Goal: Navigation & Orientation: Find specific page/section

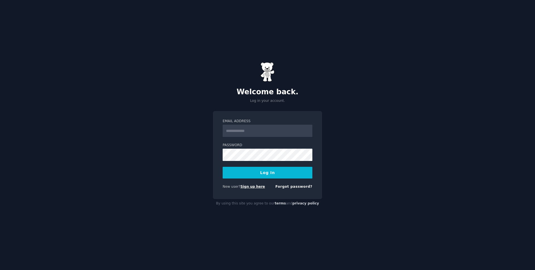
click at [252, 188] on link "Sign up here" at bounding box center [253, 187] width 25 height 4
click at [266, 132] on input "Email Address" at bounding box center [268, 131] width 90 height 12
type input "**********"
click at [265, 179] on form "**********" at bounding box center [268, 155] width 90 height 73
click at [266, 175] on button "Log In" at bounding box center [268, 173] width 90 height 12
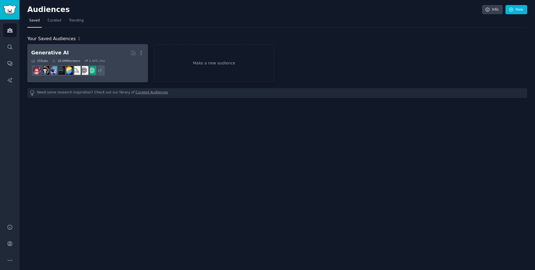
click at [62, 52] on h2 "Generative AI More" at bounding box center [87, 53] width 113 height 10
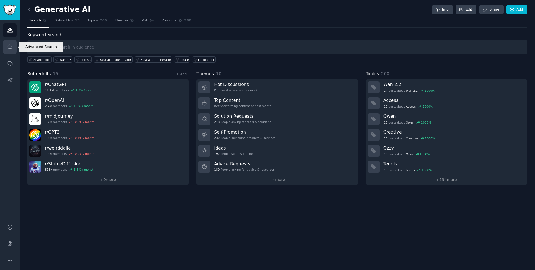
click at [7, 44] on icon "Sidebar" at bounding box center [10, 47] width 6 height 6
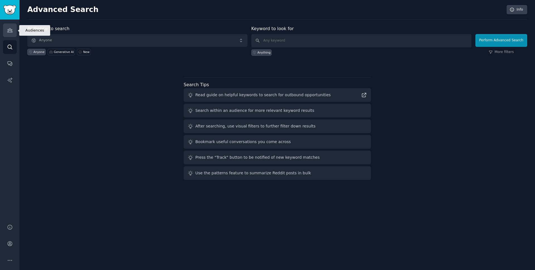
click at [9, 32] on icon "Sidebar" at bounding box center [9, 30] width 5 height 4
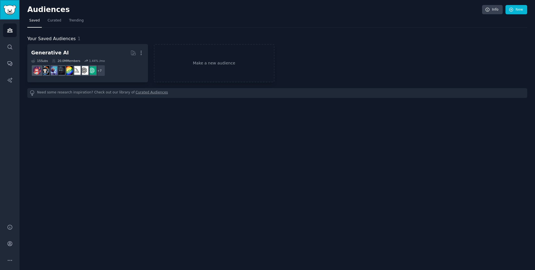
click at [10, 13] on img "Sidebar" at bounding box center [9, 10] width 13 height 10
click at [12, 63] on icon "Sidebar" at bounding box center [10, 64] width 6 height 6
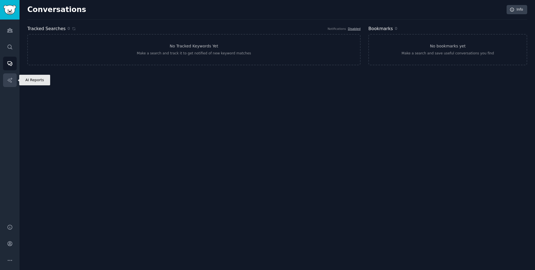
click at [14, 81] on link "AI Reports" at bounding box center [10, 80] width 14 height 14
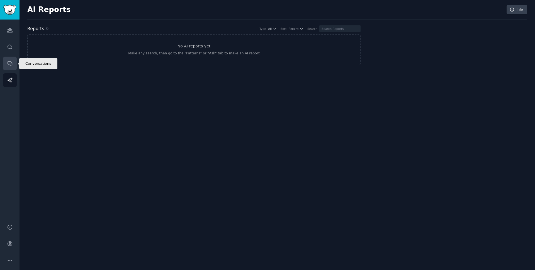
click at [10, 66] on icon "Sidebar" at bounding box center [10, 64] width 6 height 6
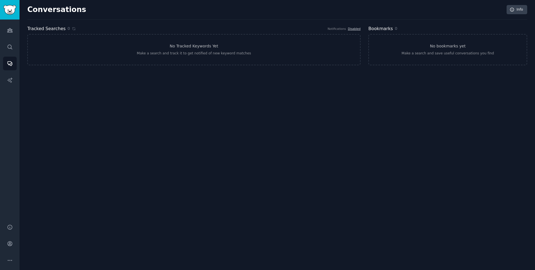
click at [8, 54] on div "Audiences Search Conversations AI Reports" at bounding box center [10, 119] width 20 height 198
click at [8, 45] on icon "Sidebar" at bounding box center [10, 47] width 6 height 6
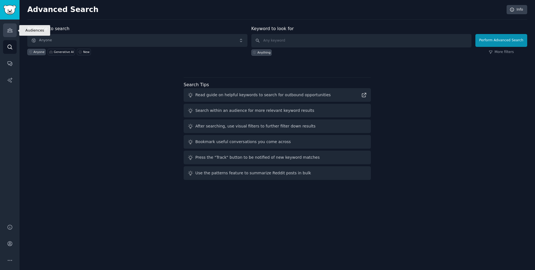
click at [10, 28] on icon "Sidebar" at bounding box center [9, 30] width 5 height 4
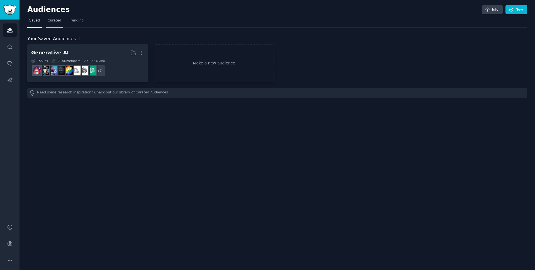
click at [52, 23] on span "Curated" at bounding box center [55, 20] width 14 height 5
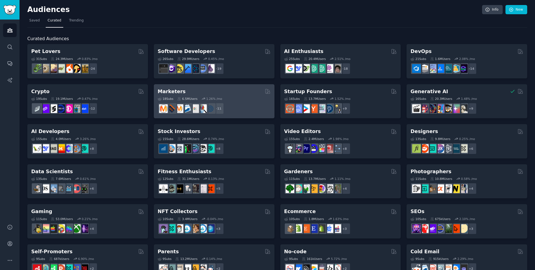
click at [238, 96] on div "18 Sub s 6.5M Users 1.26 % /mo + 11" at bounding box center [214, 105] width 113 height 20
